Goal: Task Accomplishment & Management: Use online tool/utility

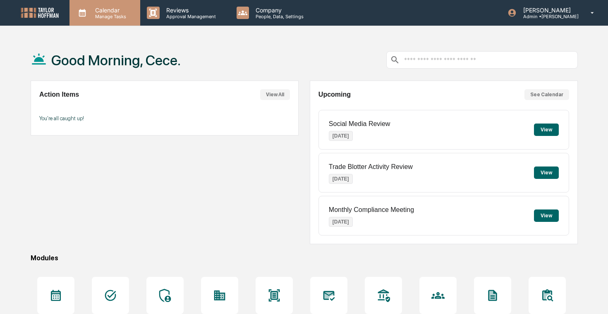
click at [120, 14] on p "Manage Tasks" at bounding box center [109, 17] width 42 height 6
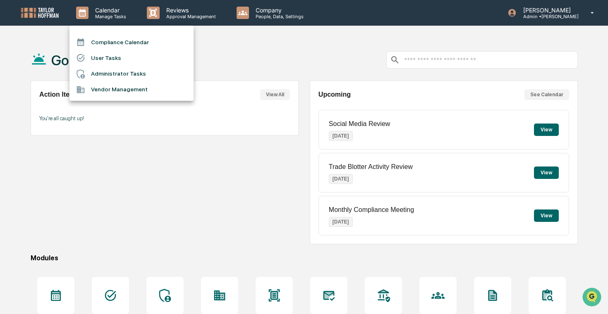
click at [144, 71] on li "Administrator Tasks" at bounding box center [131, 74] width 124 height 16
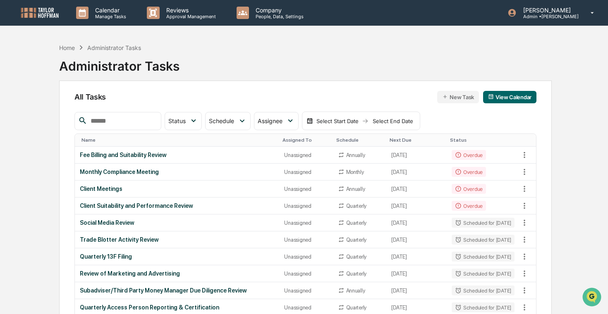
scroll to position [472, 0]
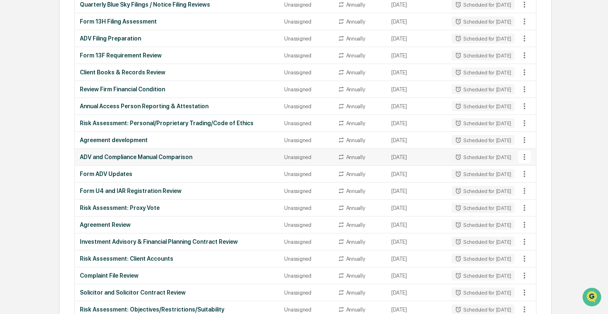
click at [525, 158] on icon at bounding box center [524, 157] width 9 height 9
click at [537, 199] on li "Delete Task" at bounding box center [551, 201] width 66 height 15
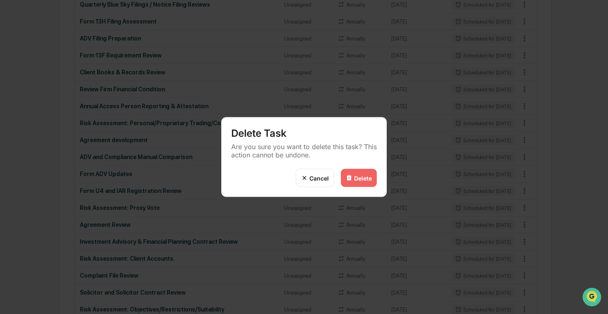
click at [364, 177] on div "Delete" at bounding box center [363, 177] width 18 height 7
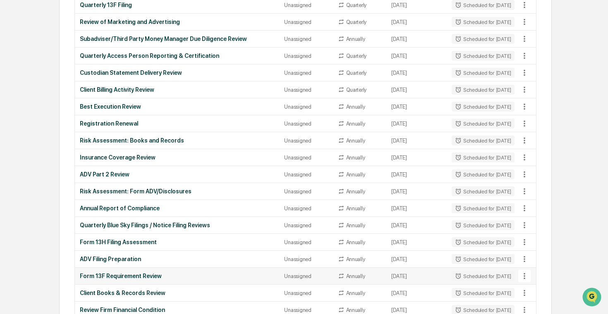
scroll to position [0, 0]
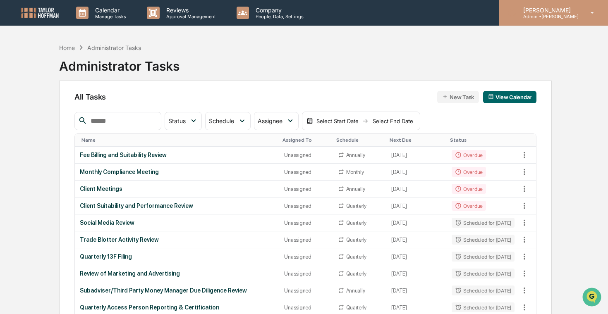
click at [577, 10] on p "[PERSON_NAME]" at bounding box center [547, 10] width 62 height 7
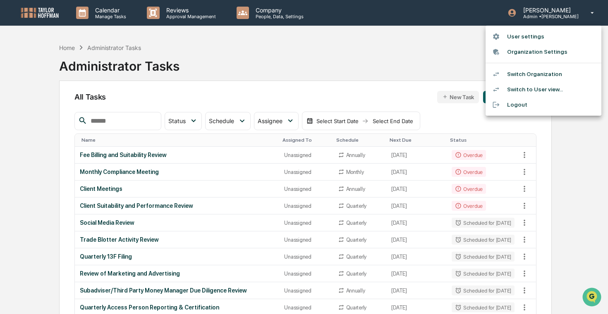
click at [562, 79] on li "Switch Organization" at bounding box center [543, 74] width 116 height 15
